Goal: Information Seeking & Learning: Learn about a topic

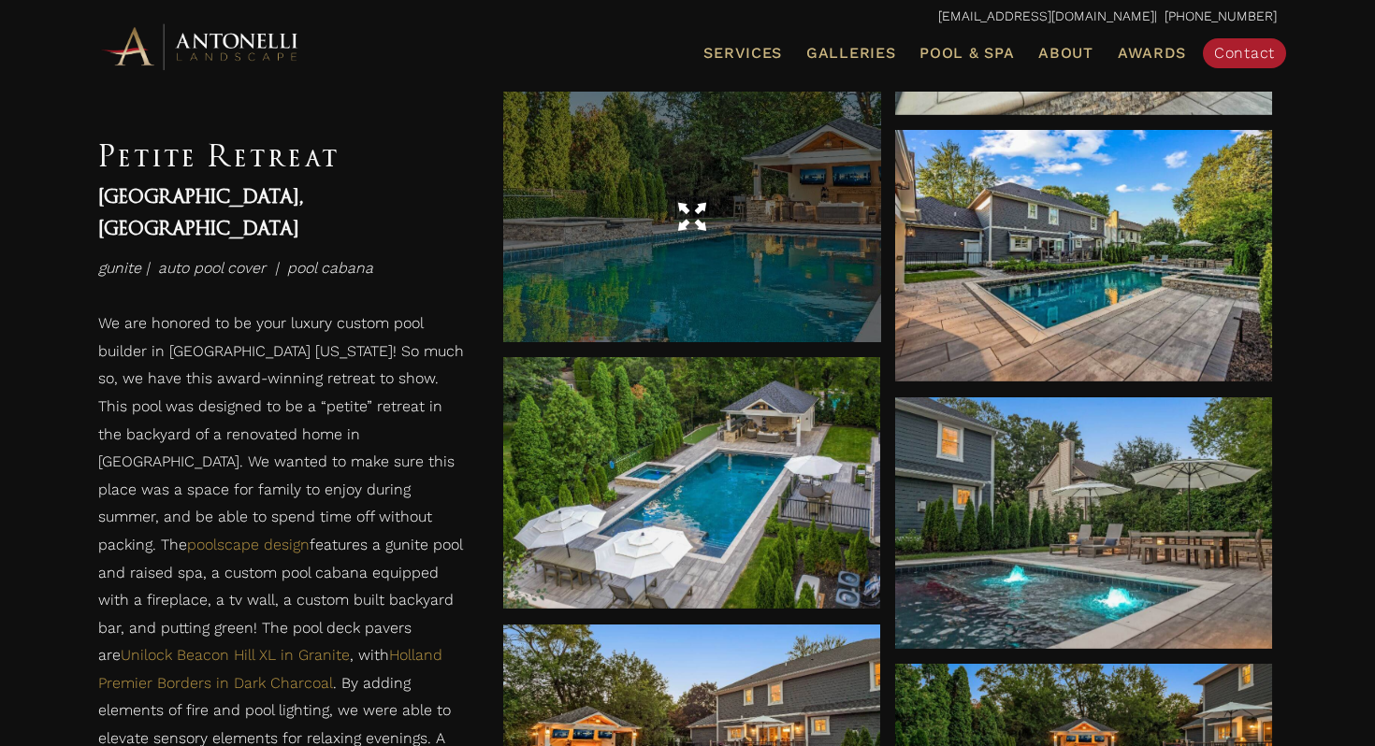
scroll to position [1206, 0]
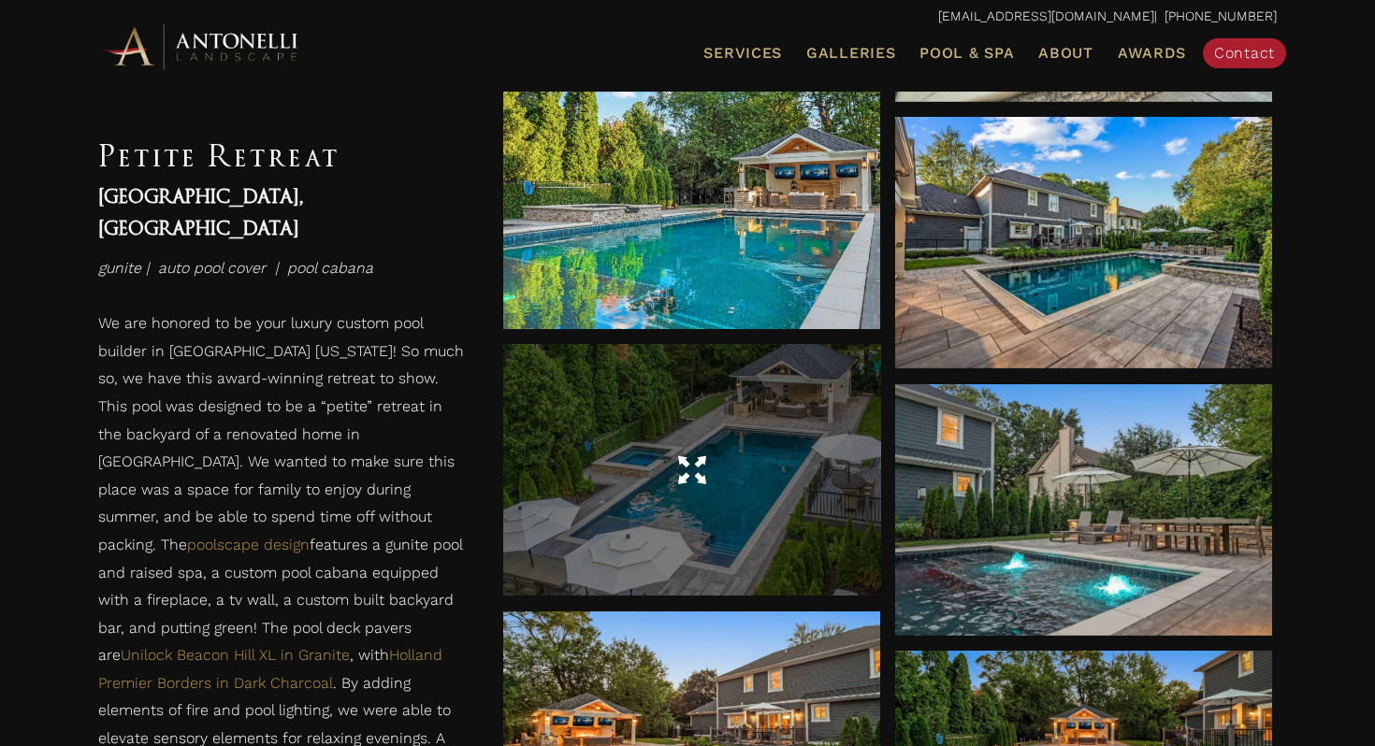
click at [586, 537] on div at bounding box center [691, 470] width 377 height 252
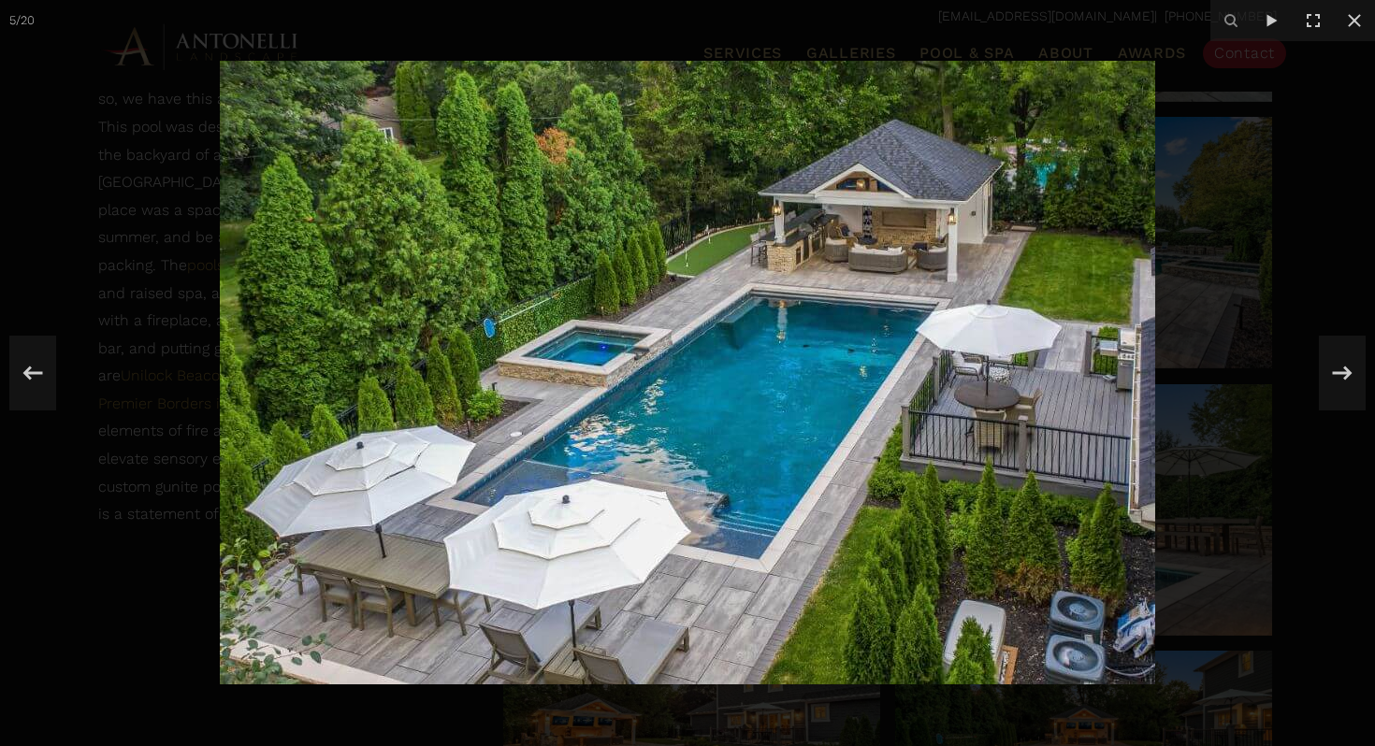
scroll to position [1580, 0]
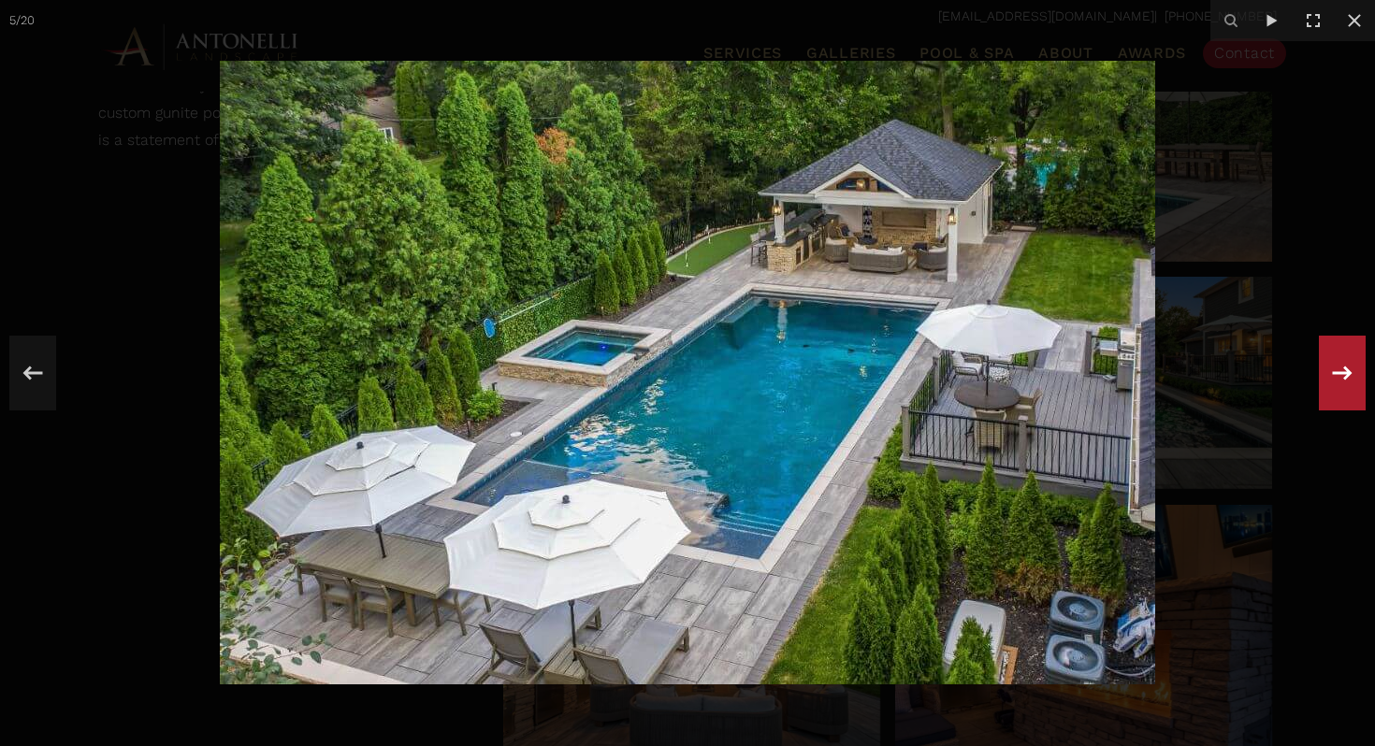
click at [1345, 373] on icon at bounding box center [1343, 373] width 20 height 14
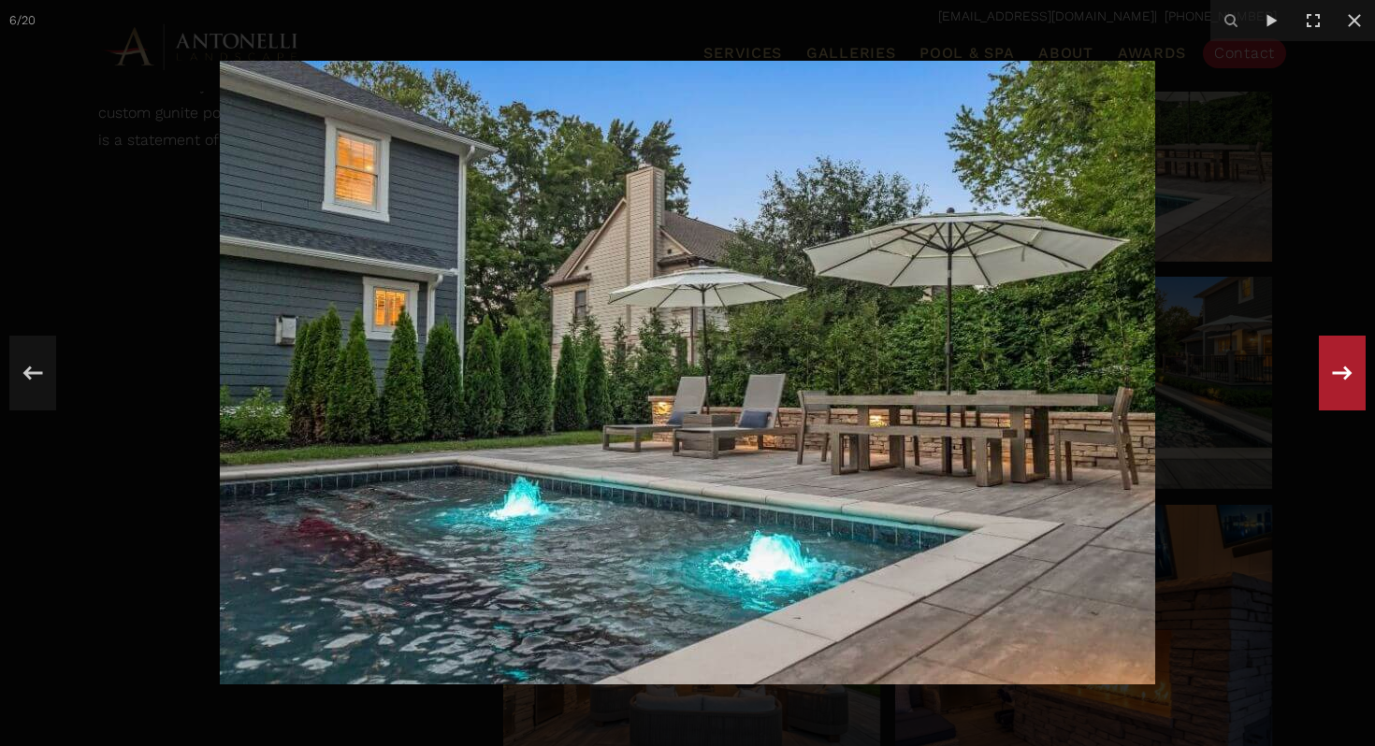
click at [1345, 373] on icon at bounding box center [1343, 373] width 20 height 14
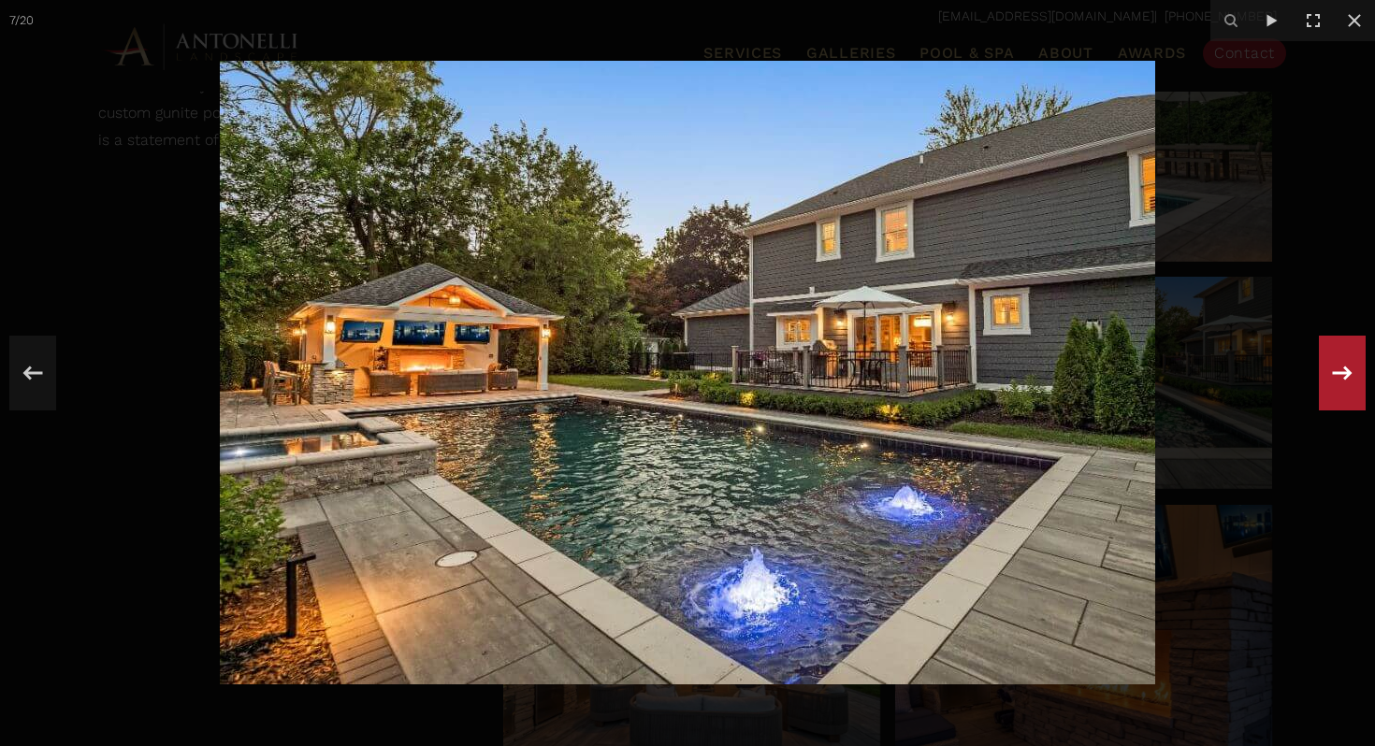
click at [1345, 373] on icon at bounding box center [1343, 373] width 20 height 14
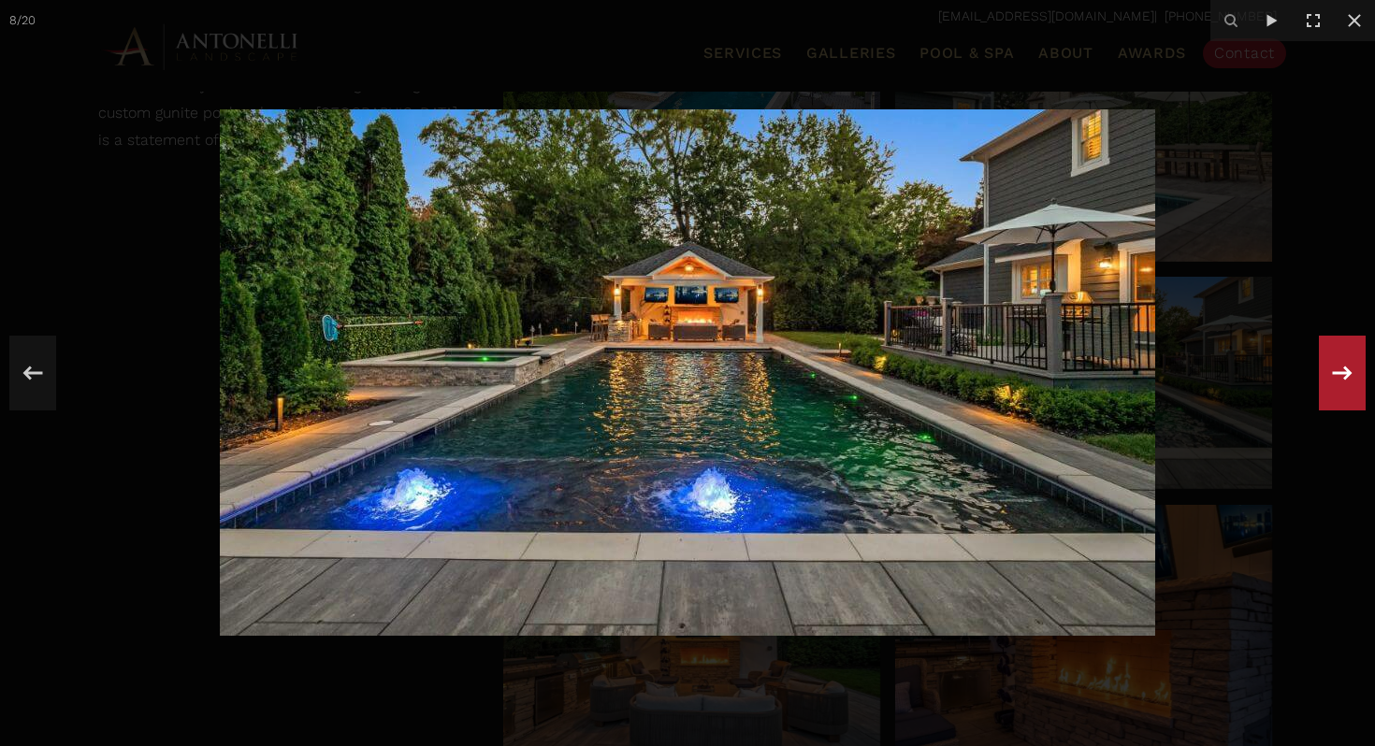
click at [1345, 373] on icon at bounding box center [1343, 373] width 20 height 14
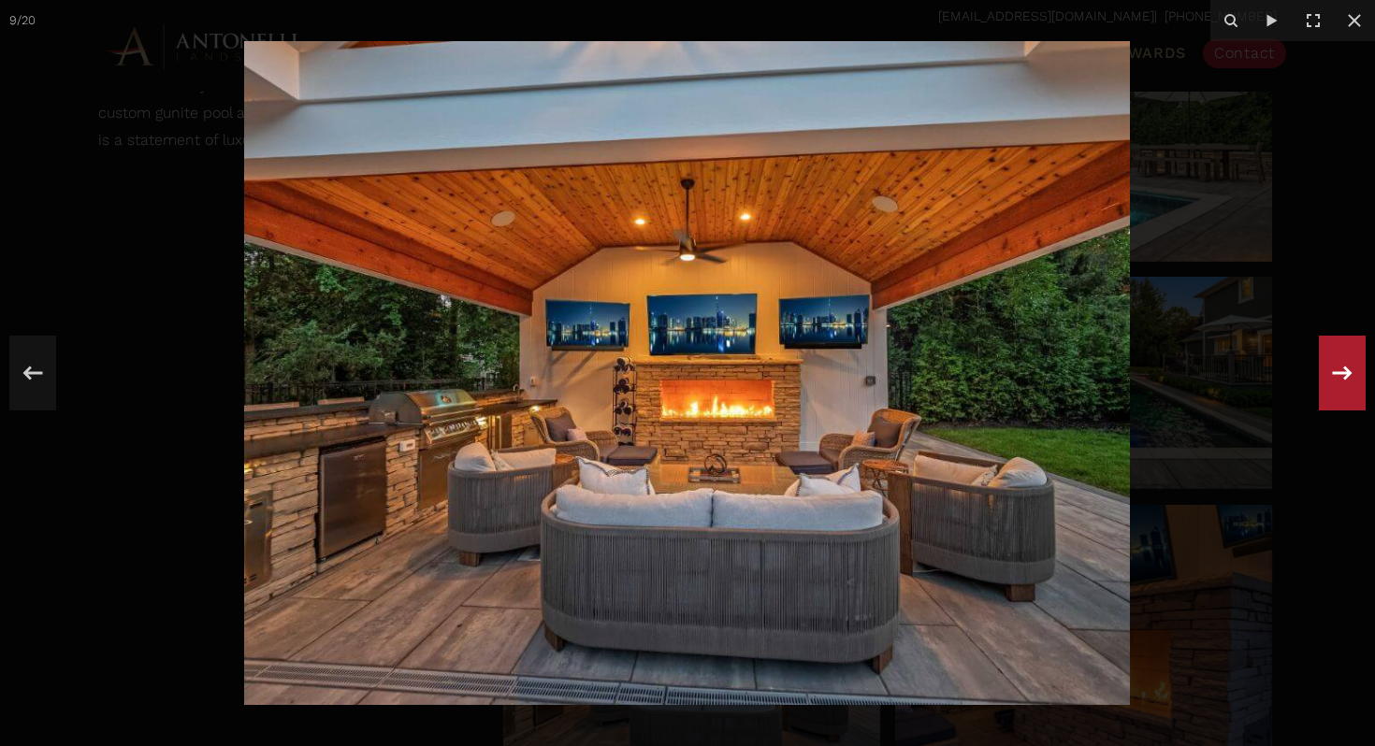
click at [1345, 373] on icon at bounding box center [1343, 373] width 20 height 14
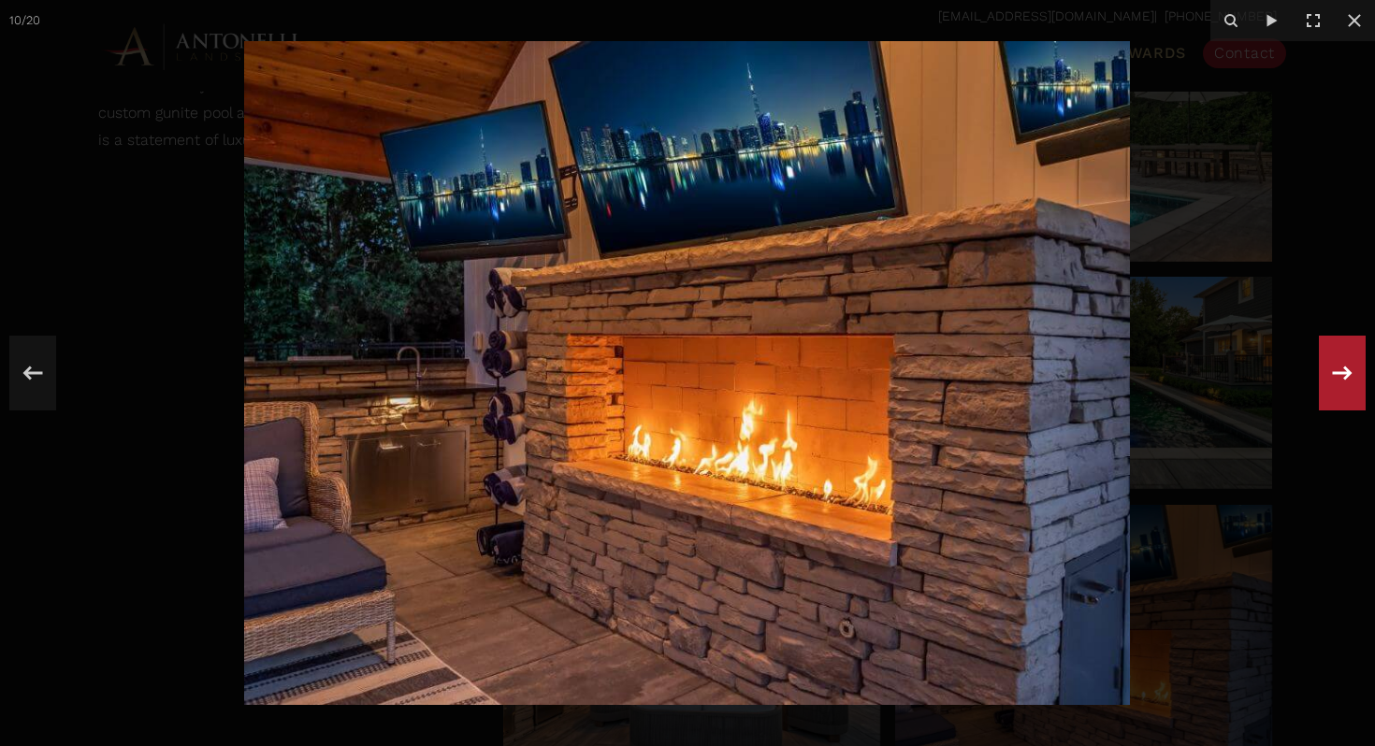
click at [1326, 378] on icon at bounding box center [1342, 373] width 34 height 62
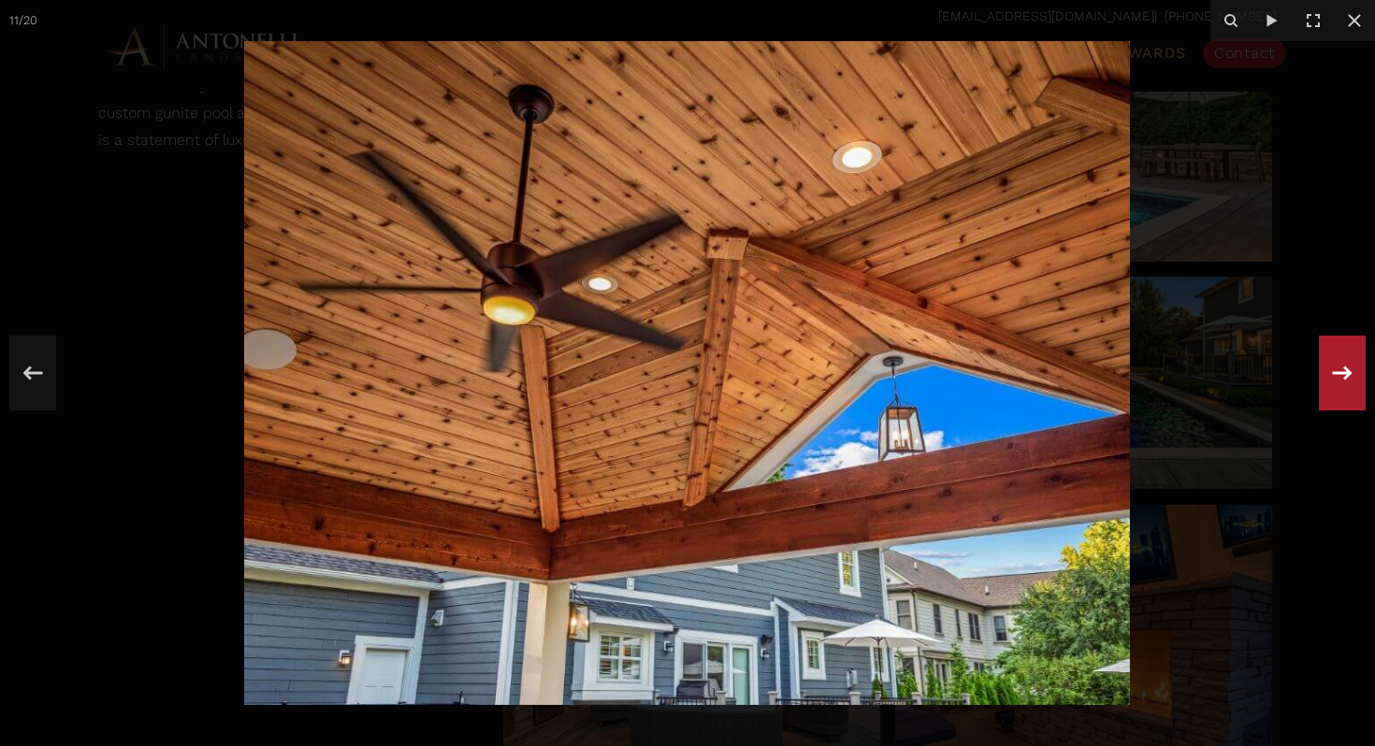
click at [1326, 377] on icon at bounding box center [1342, 373] width 34 height 62
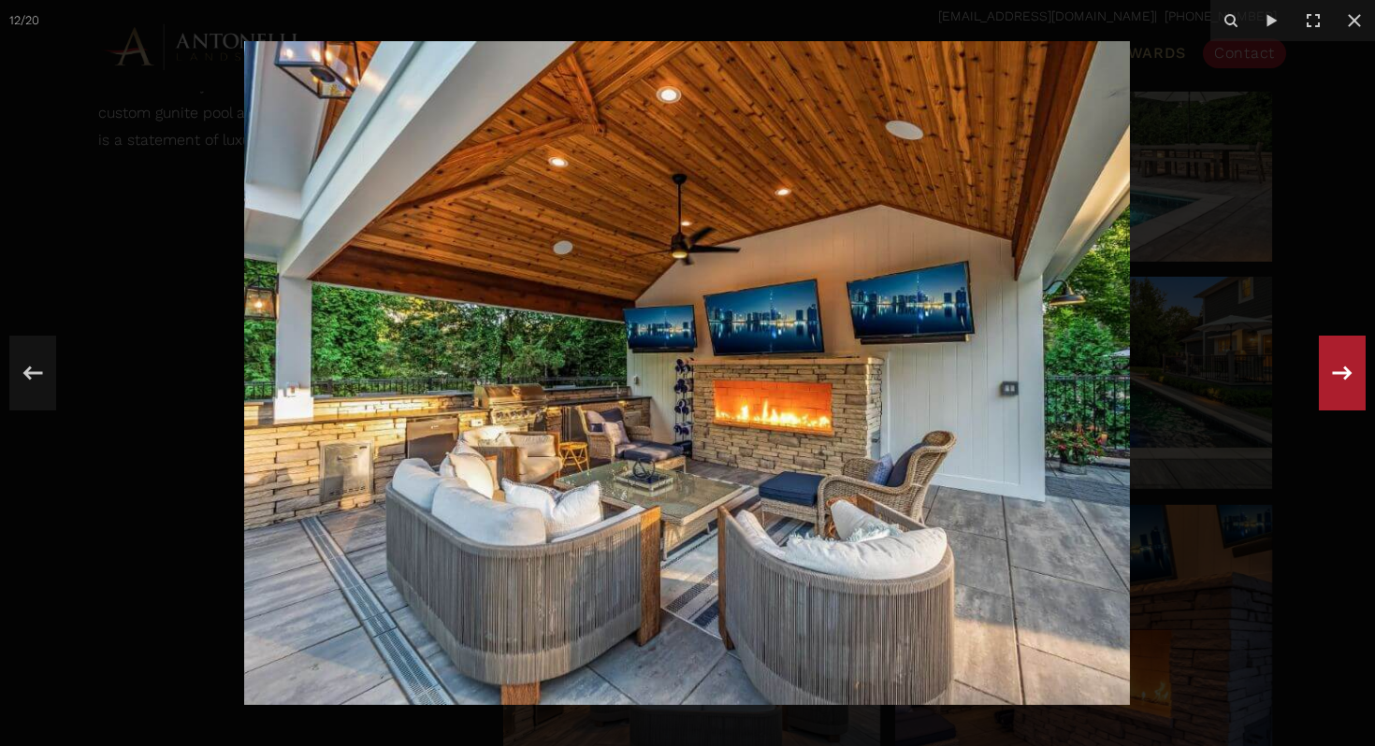
click at [1326, 377] on icon at bounding box center [1342, 373] width 34 height 62
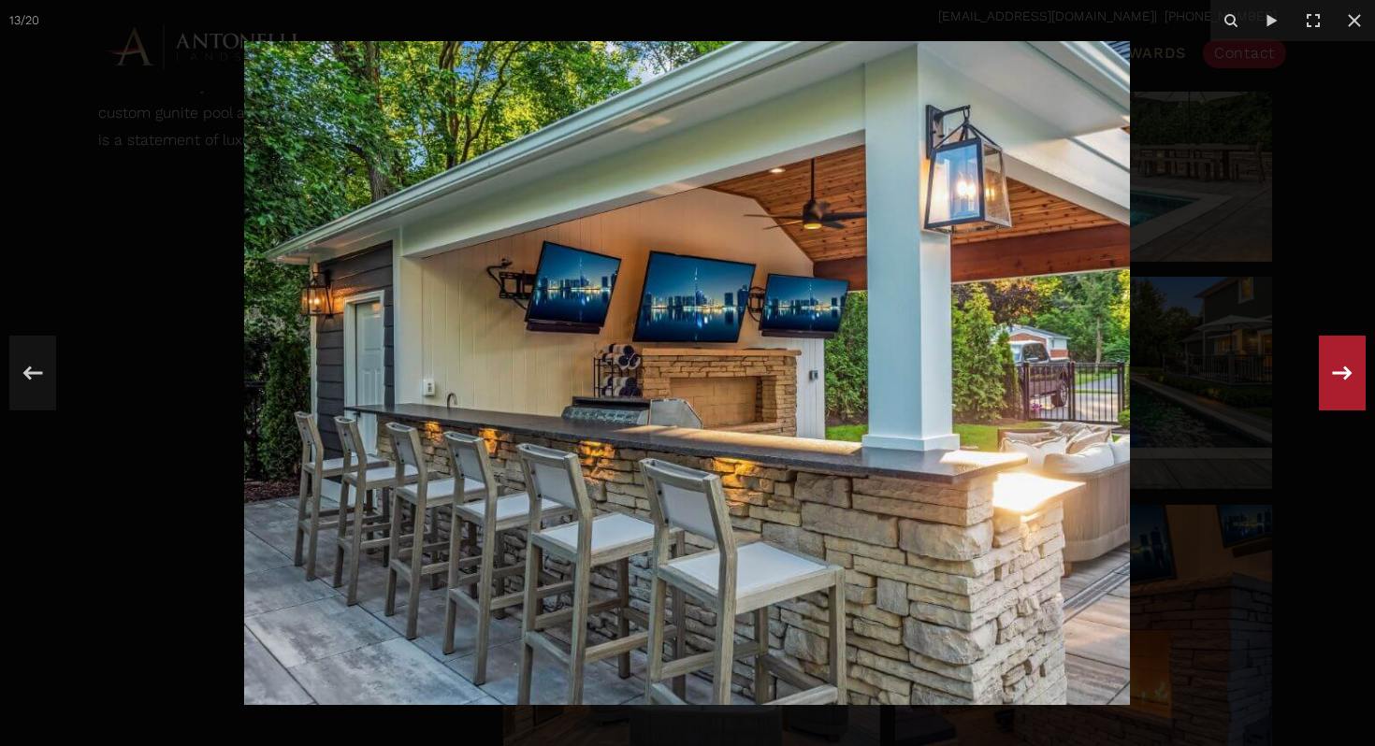
click at [1326, 377] on icon at bounding box center [1342, 373] width 34 height 62
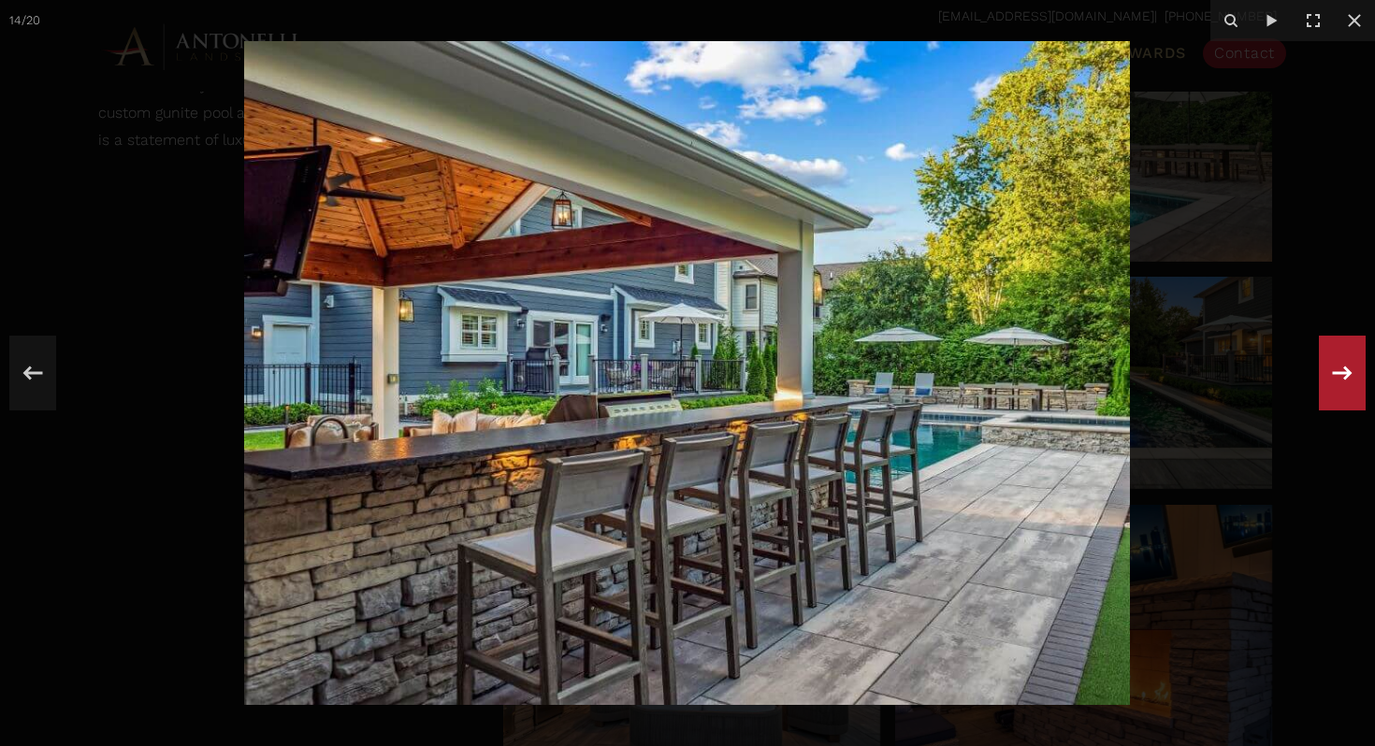
click at [1326, 377] on icon at bounding box center [1342, 373] width 34 height 62
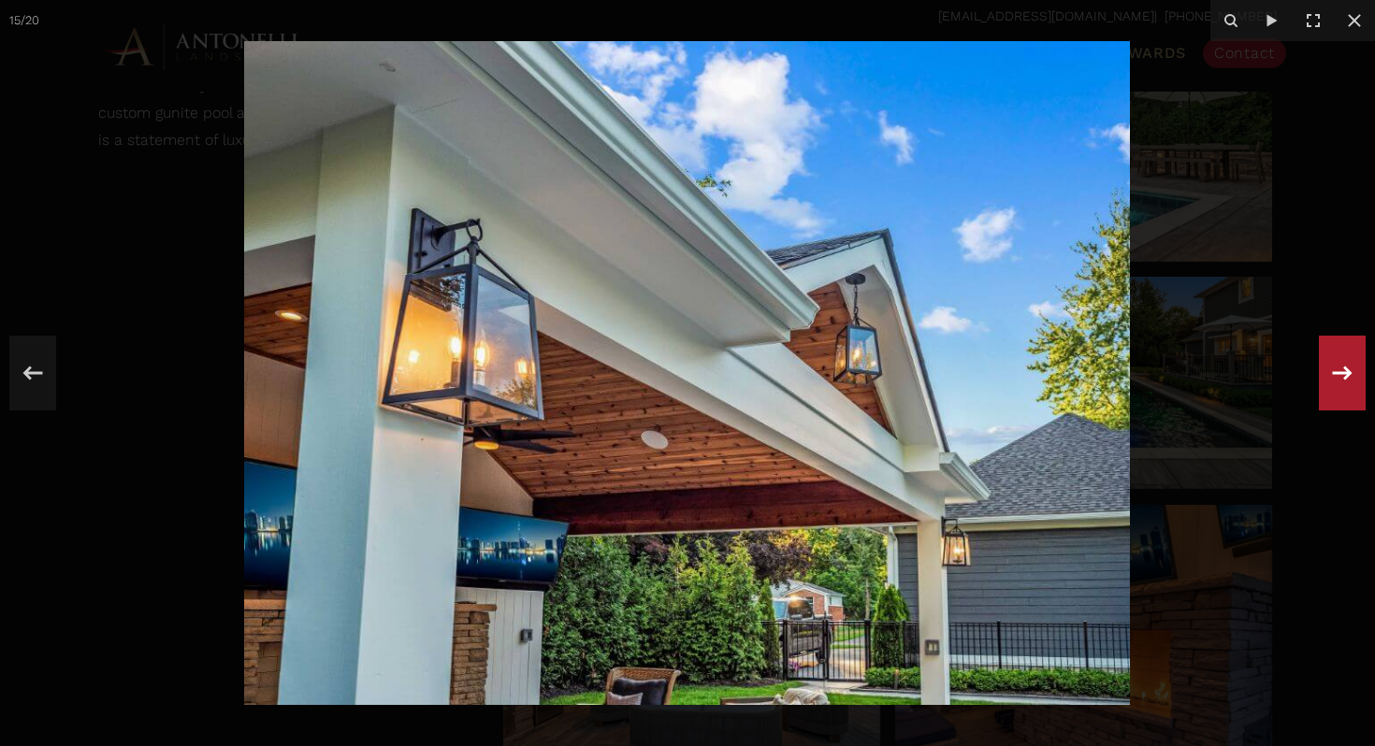
click at [1326, 377] on icon at bounding box center [1342, 373] width 34 height 62
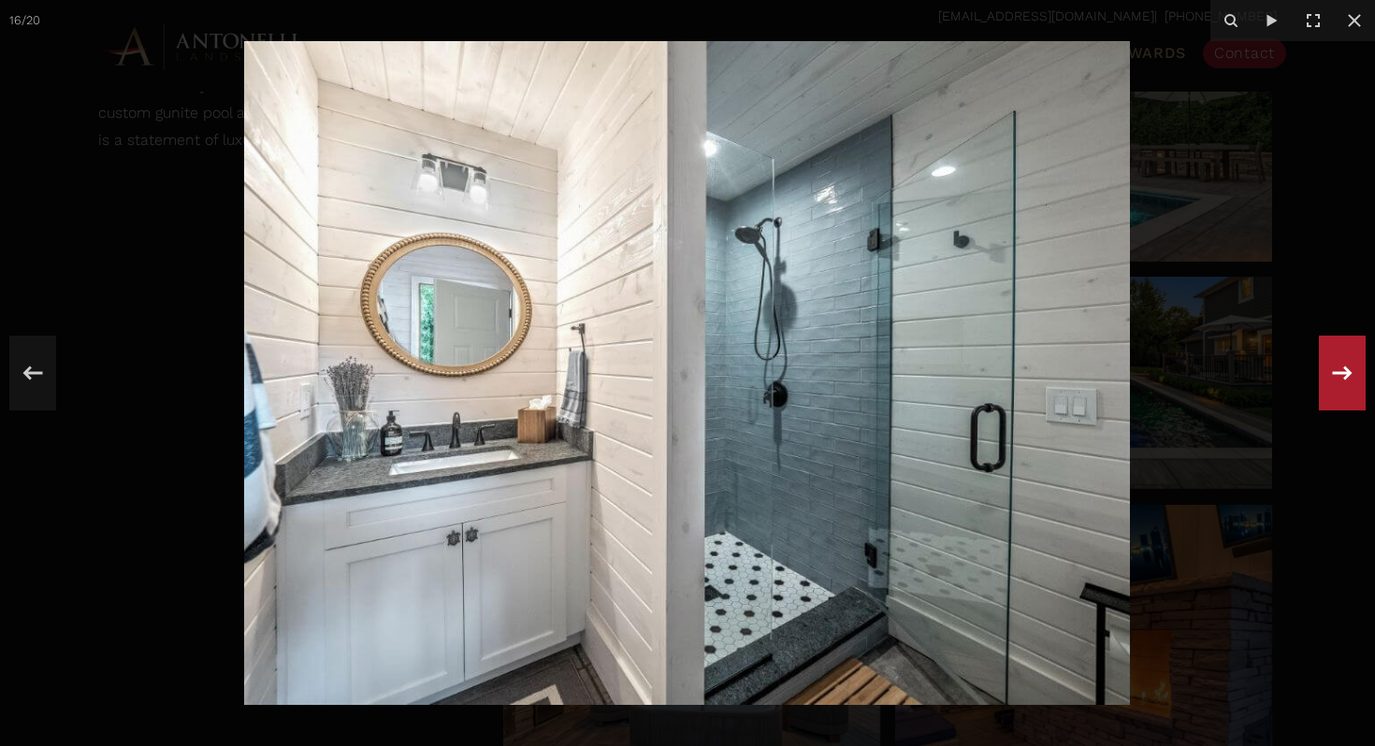
click at [1326, 377] on icon at bounding box center [1342, 373] width 34 height 62
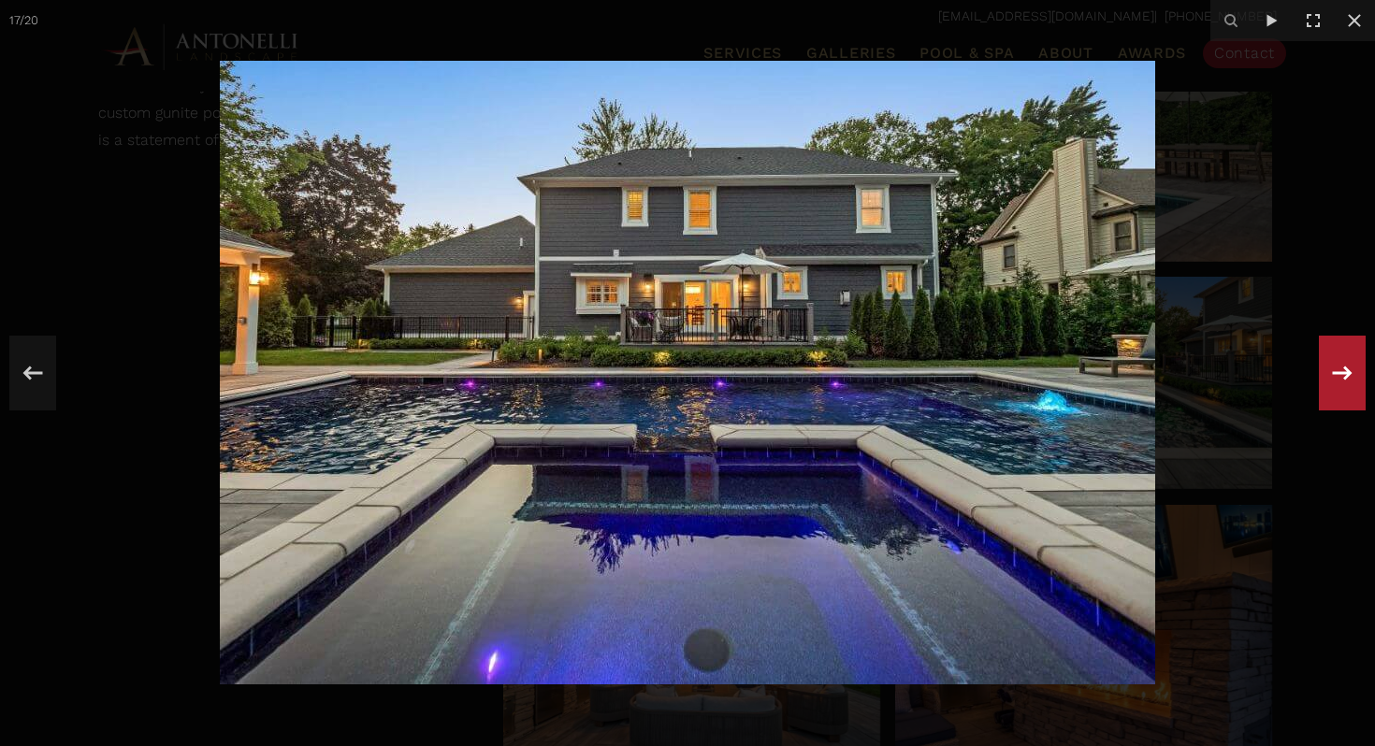
click at [1326, 377] on icon at bounding box center [1342, 373] width 34 height 62
